Goal: Transaction & Acquisition: Purchase product/service

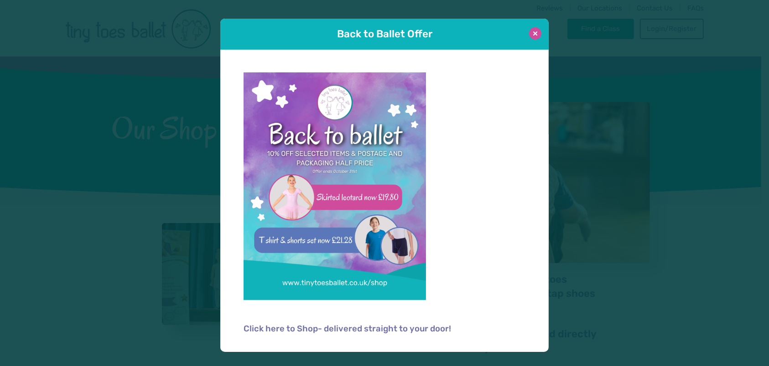
click at [536, 36] on button at bounding box center [535, 33] width 12 height 12
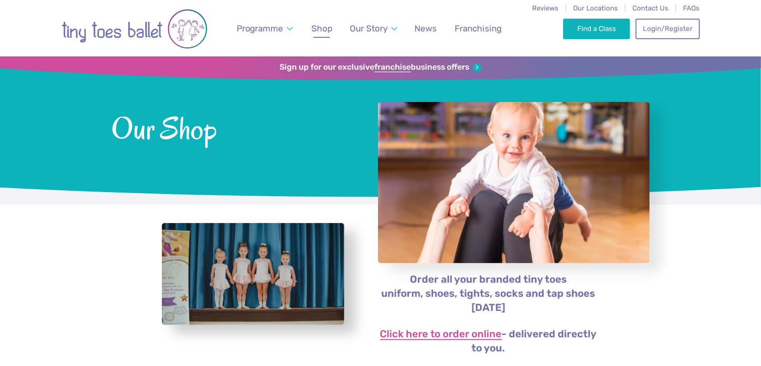
click at [419, 334] on link "Click here to order online" at bounding box center [441, 335] width 122 height 11
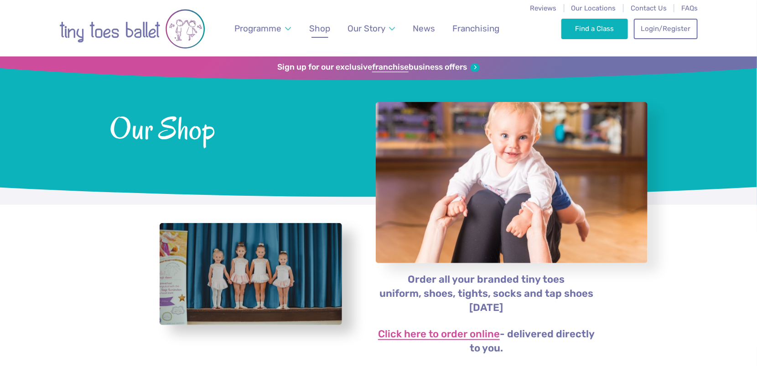
click at [460, 338] on link "Click here to order online" at bounding box center [439, 335] width 122 height 11
click at [426, 333] on link "Click here to order online" at bounding box center [439, 335] width 122 height 11
